Goal: Check status: Check status

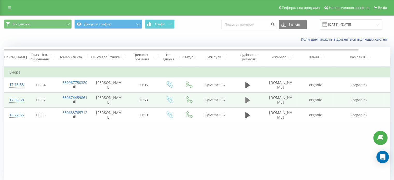
click at [249, 104] on icon at bounding box center [247, 100] width 5 height 7
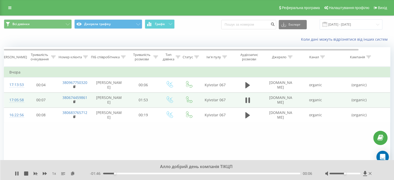
click at [345, 174] on div "Accessibility label" at bounding box center [345, 174] width 2 height 2
drag, startPoint x: 346, startPoint y: 174, endPoint x: 349, endPoint y: 173, distance: 3.4
click at [349, 173] on div at bounding box center [349, 173] width 48 height 5
drag, startPoint x: 346, startPoint y: 173, endPoint x: 351, endPoint y: 173, distance: 4.4
click at [351, 173] on div "Accessibility label" at bounding box center [351, 174] width 2 height 2
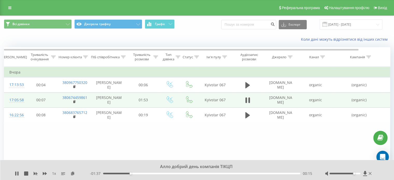
drag, startPoint x: 351, startPoint y: 173, endPoint x: 354, endPoint y: 175, distance: 4.1
click at [354, 175] on div at bounding box center [349, 173] width 48 height 5
click at [250, 103] on button at bounding box center [248, 100] width 8 height 8
click at [248, 103] on icon at bounding box center [247, 100] width 5 height 6
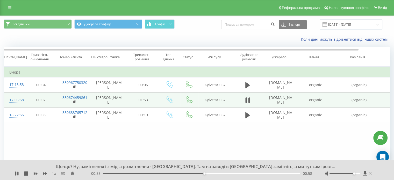
click at [247, 98] on td at bounding box center [247, 99] width 31 height 15
click at [247, 104] on icon at bounding box center [247, 100] width 5 height 7
click at [369, 174] on icon at bounding box center [370, 173] width 3 height 3
